Goal: Check status

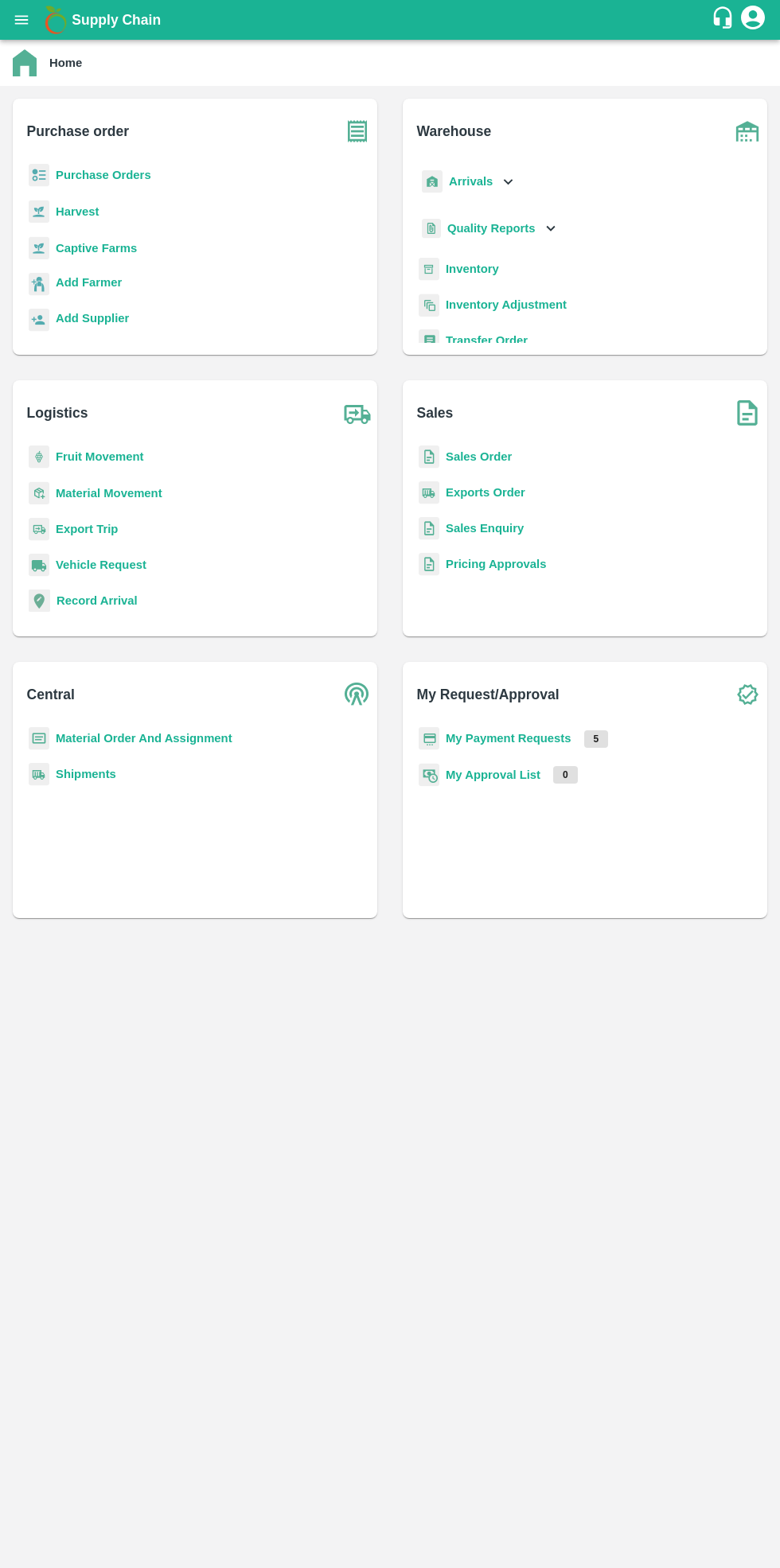
click at [122, 168] on b "Purchase Orders" at bounding box center [104, 174] width 95 height 13
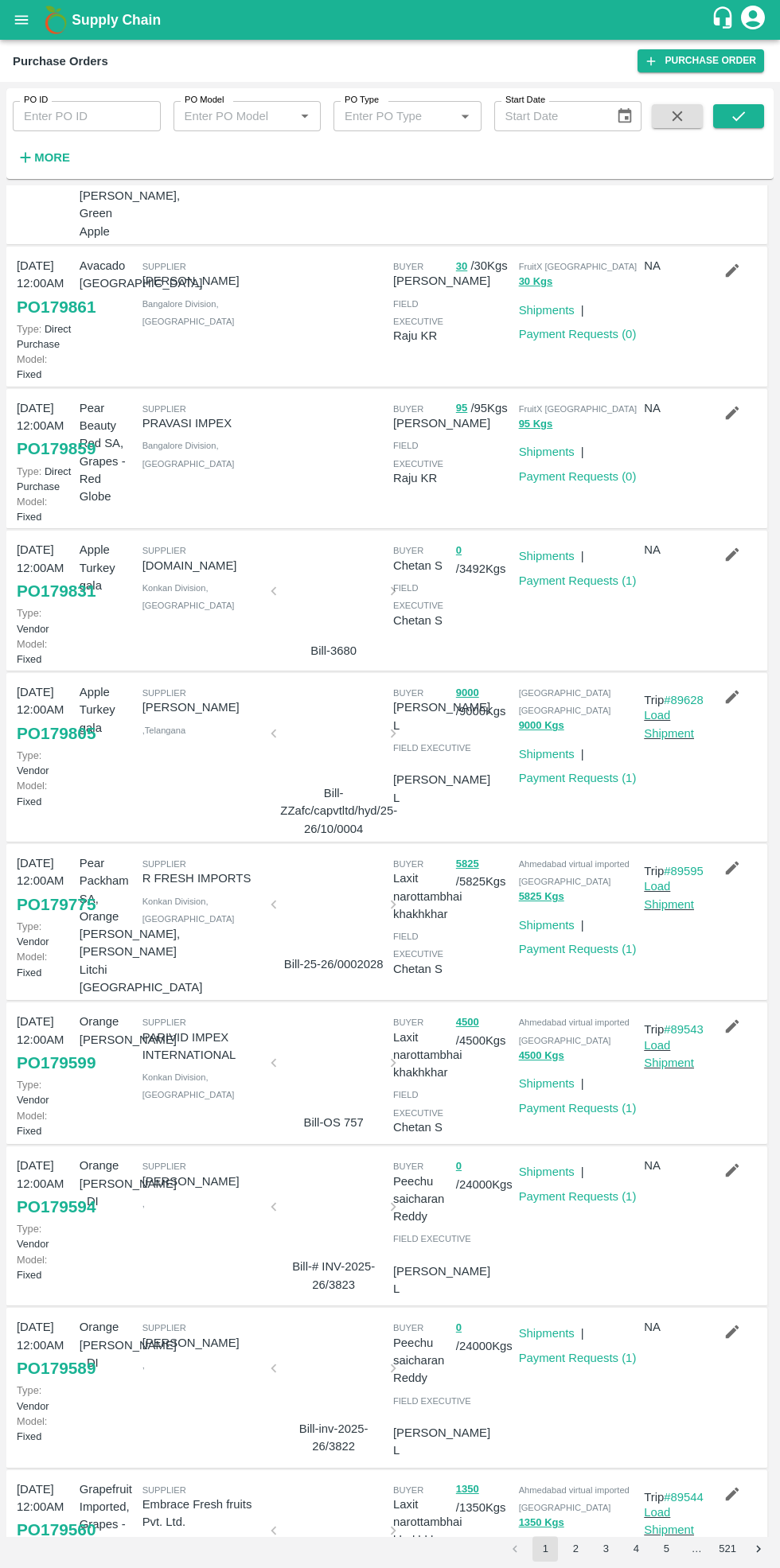
scroll to position [269, 0]
click at [570, 575] on link "Payment Requests ( 1 )" at bounding box center [577, 580] width 118 height 13
